Goal: Task Accomplishment & Management: Complete application form

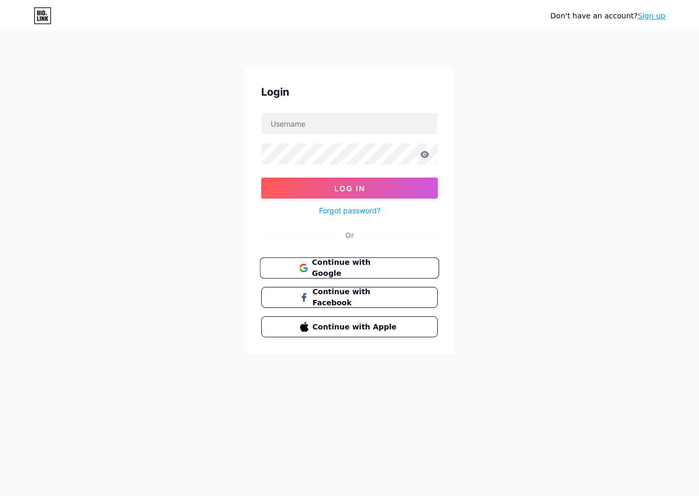
click at [358, 270] on span "Continue with Google" at bounding box center [356, 268] width 88 height 23
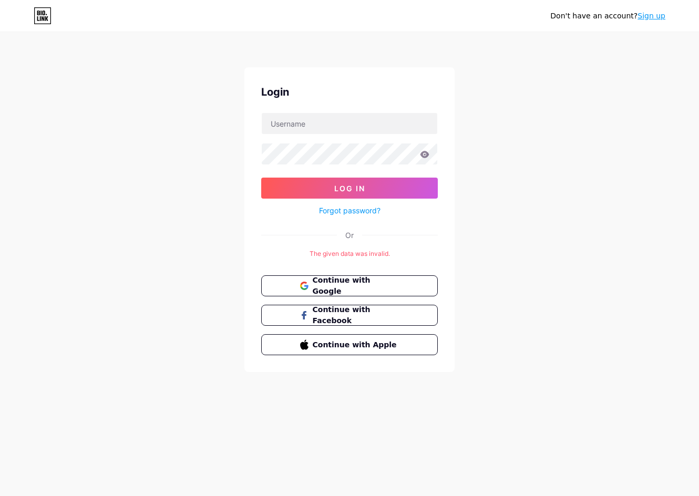
click at [600, 296] on div "Don't have an account? Sign up Login Log In Forgot password? Or The given data …" at bounding box center [349, 203] width 699 height 406
